Goal: Transaction & Acquisition: Obtain resource

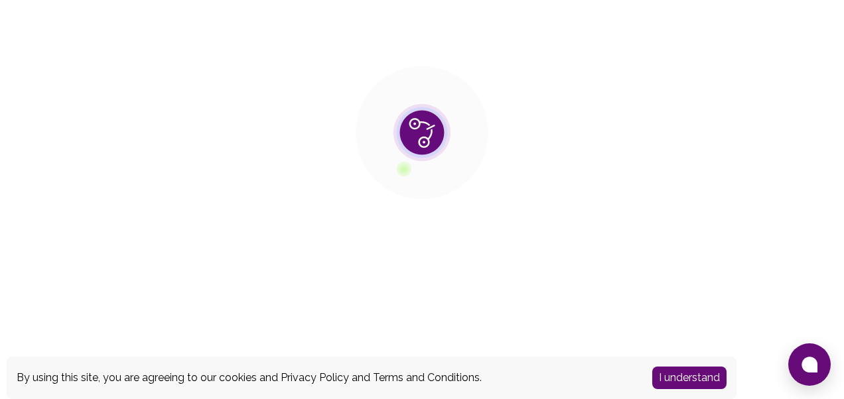
click at [691, 378] on button "I understand" at bounding box center [689, 378] width 74 height 23
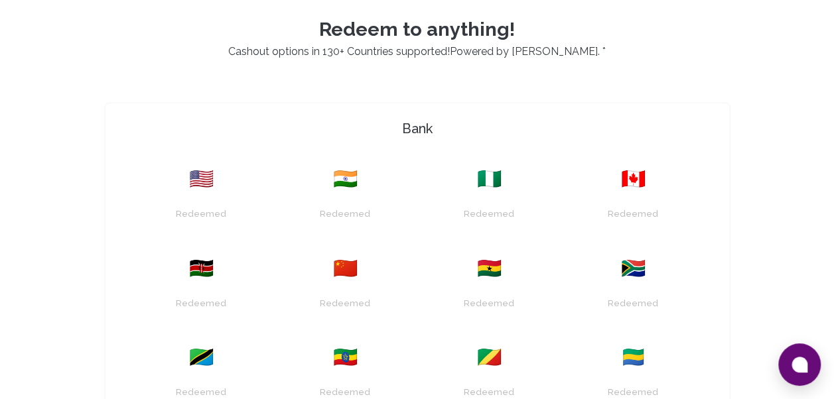
scroll to position [334, 0]
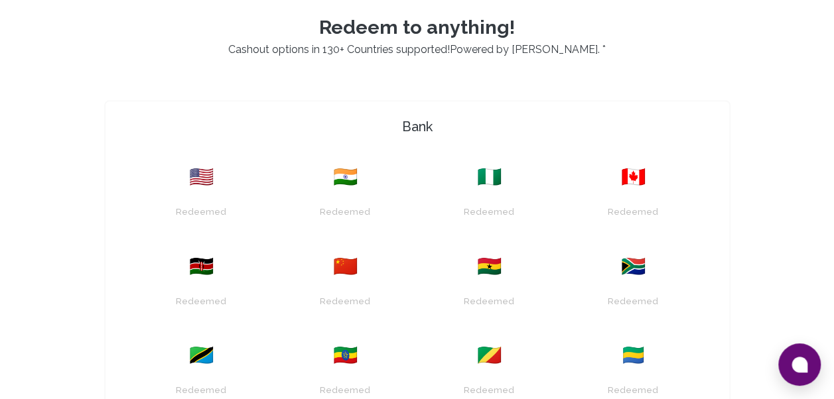
click at [341, 193] on div "Redeemed" at bounding box center [345, 206] width 128 height 34
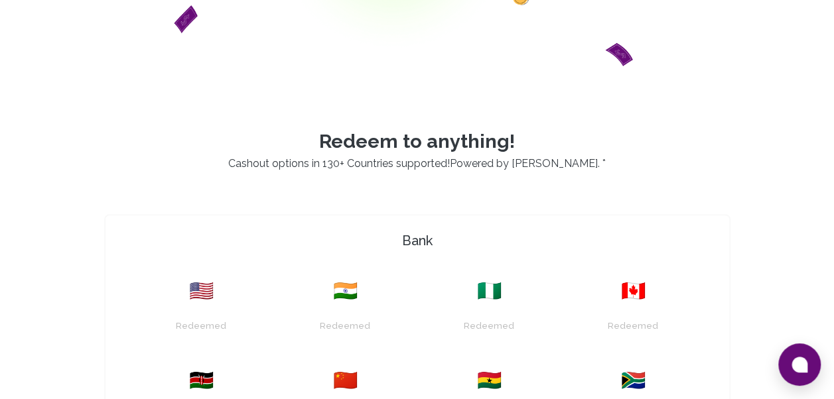
scroll to position [224, 0]
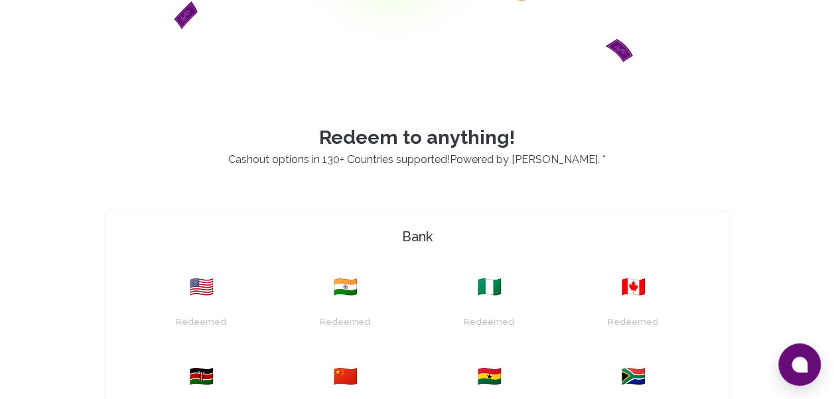
click at [409, 236] on h4 "Bank" at bounding box center [417, 236] width 613 height 19
click at [352, 321] on div "Redeemed" at bounding box center [344, 322] width 57 height 21
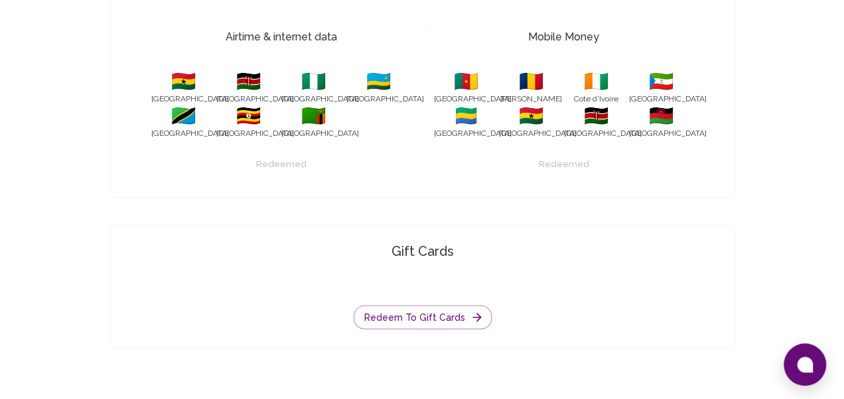
scroll to position [1490, 0]
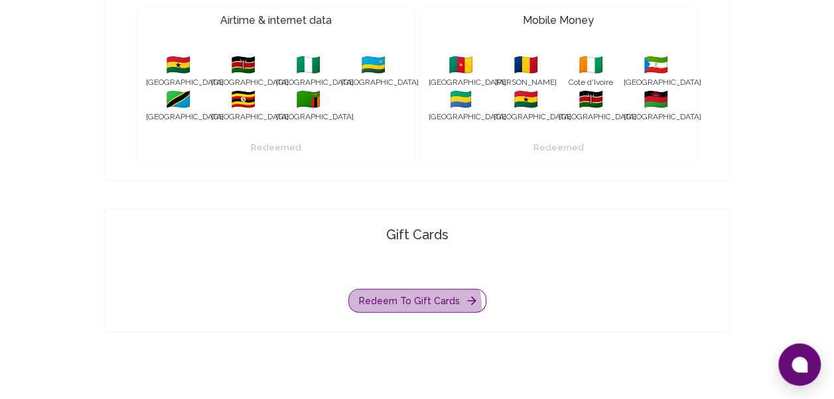
click at [400, 306] on button "Redeem to gift cards" at bounding box center [417, 301] width 138 height 25
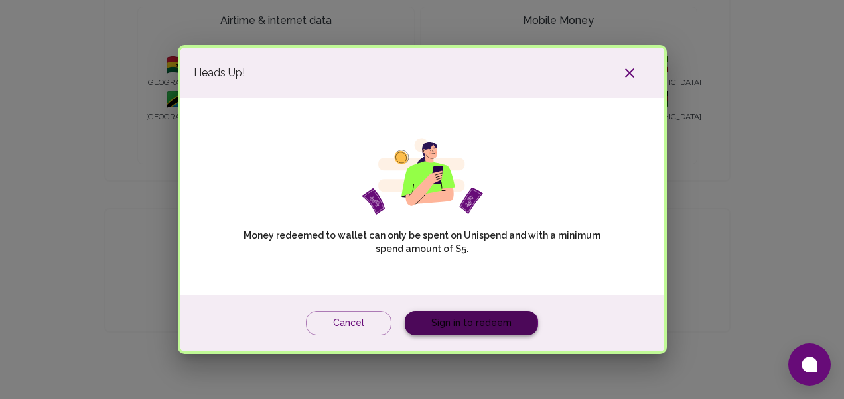
click at [448, 322] on link "Sign in to redeem" at bounding box center [471, 323] width 133 height 25
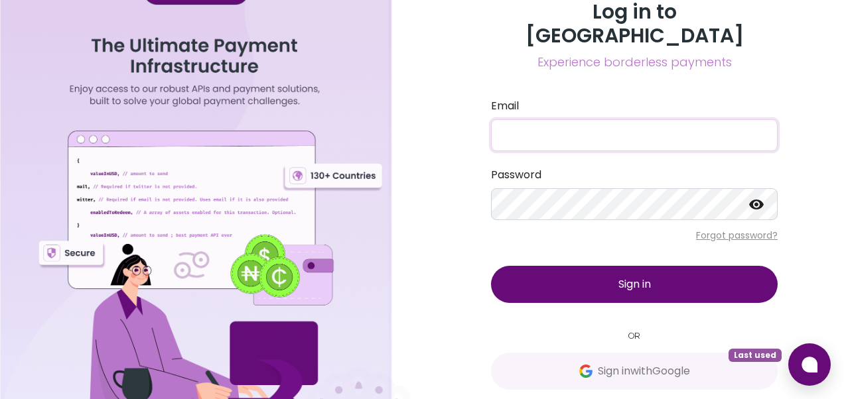
click at [516, 119] on input "Email" at bounding box center [634, 135] width 287 height 32
type input "imranatif003@gmail.com"
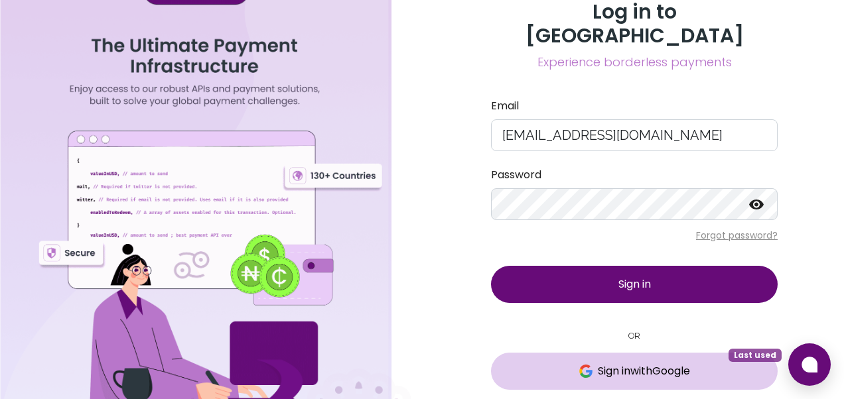
click at [617, 363] on span "Sign in with Google" at bounding box center [644, 371] width 92 height 16
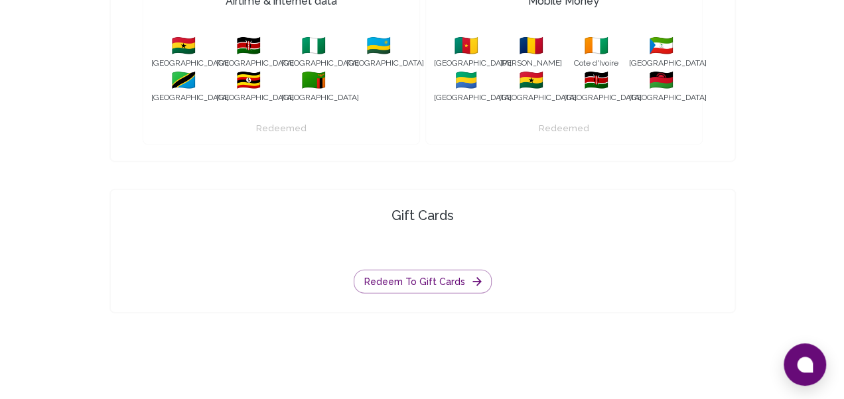
scroll to position [1574, 0]
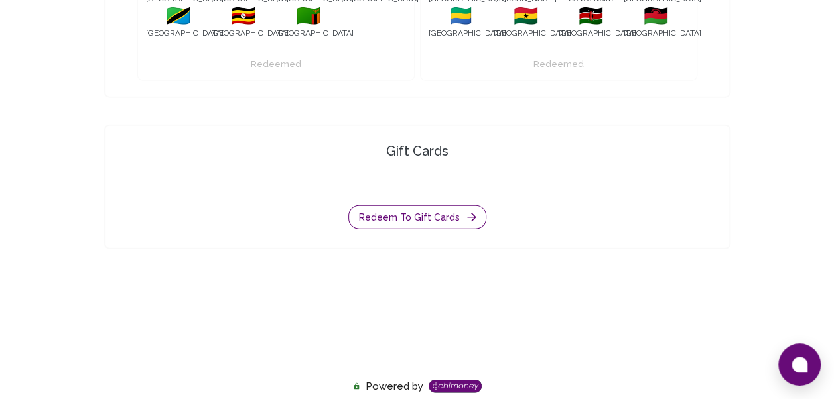
click at [424, 215] on button "Redeem to gift cards" at bounding box center [417, 218] width 138 height 25
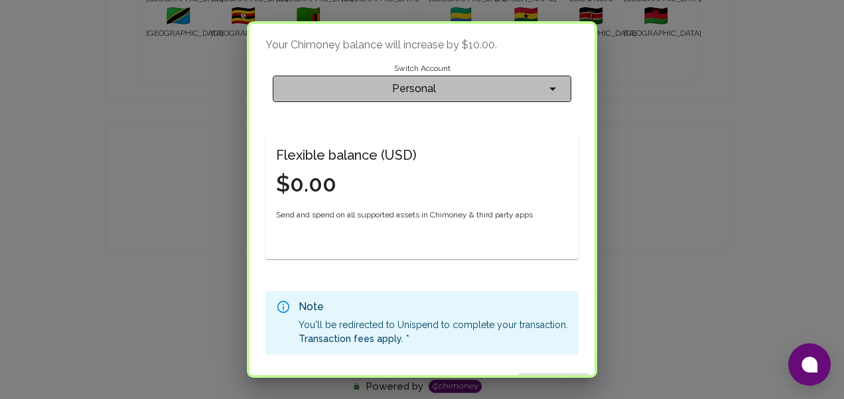
click at [409, 86] on span "Personal" at bounding box center [413, 89] width 261 height 19
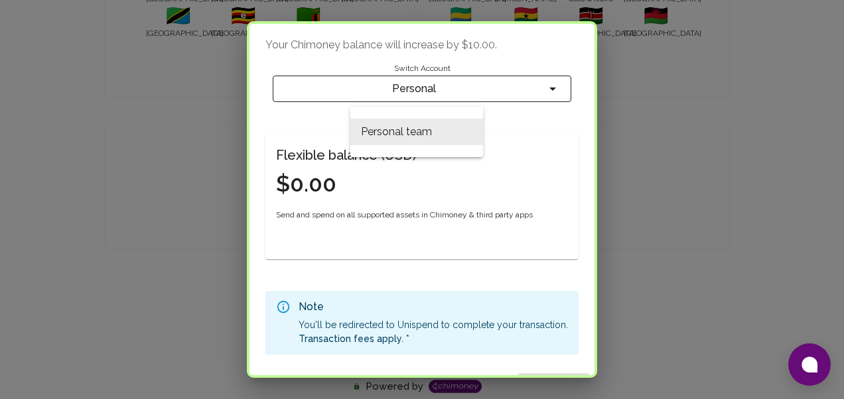
click at [409, 86] on div at bounding box center [422, 199] width 844 height 399
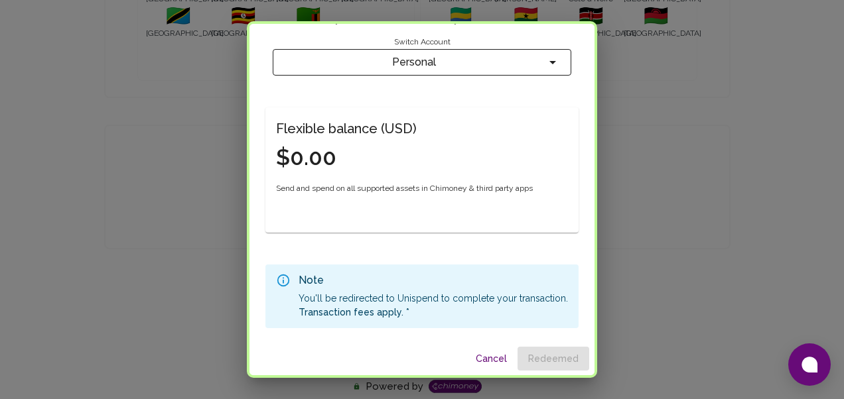
click at [424, 310] on p "Transaction fees apply. *" at bounding box center [432, 312] width 269 height 13
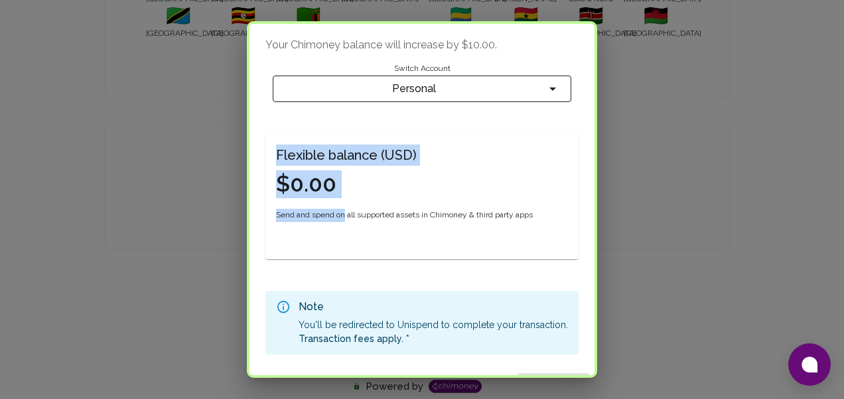
drag, startPoint x: 345, startPoint y: 205, endPoint x: 452, endPoint y: 90, distance: 157.7
click at [452, 90] on div "Your Chimoney balance will increase by $10.00 . Switch Account Personal Flexibl…" at bounding box center [421, 196] width 345 height 344
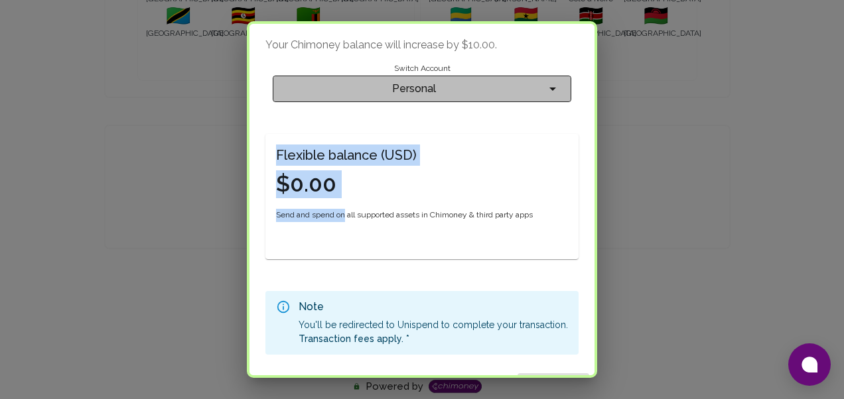
click at [452, 90] on span "Personal" at bounding box center [413, 89] width 261 height 19
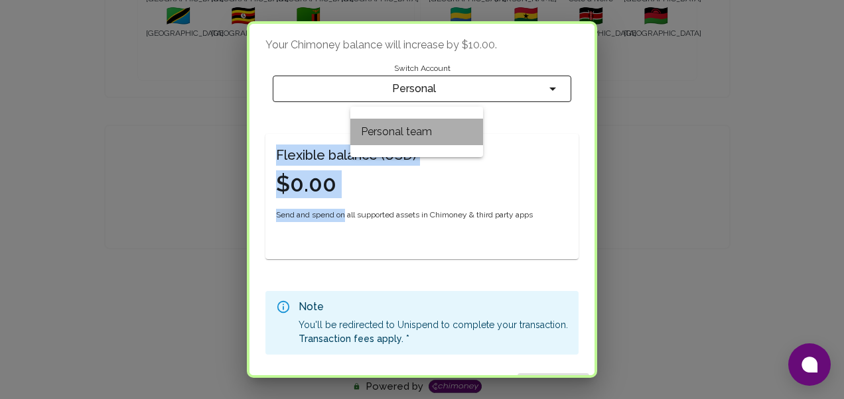
click at [419, 127] on li "Personal team" at bounding box center [416, 132] width 133 height 27
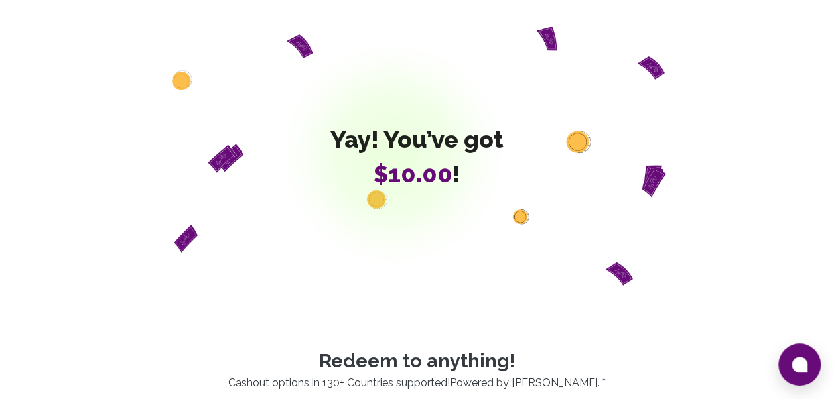
scroll to position [247, 0]
